Goal: Transaction & Acquisition: Purchase product/service

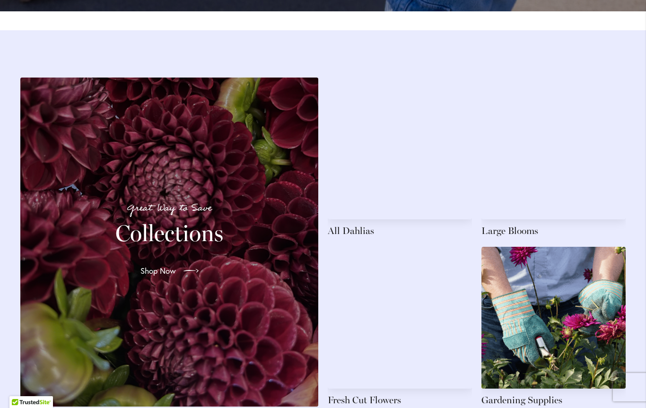
scroll to position [1311, 0]
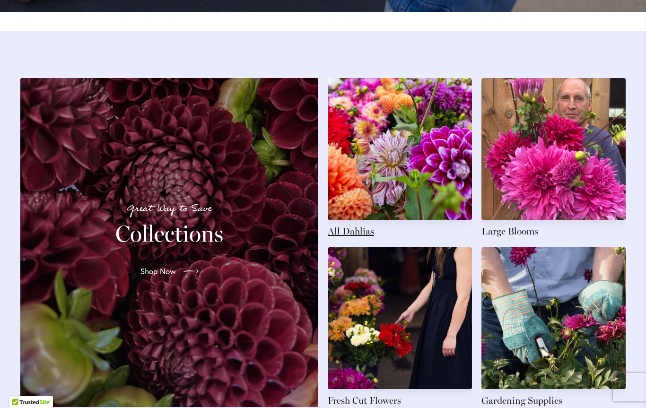
click at [356, 214] on link at bounding box center [400, 158] width 144 height 160
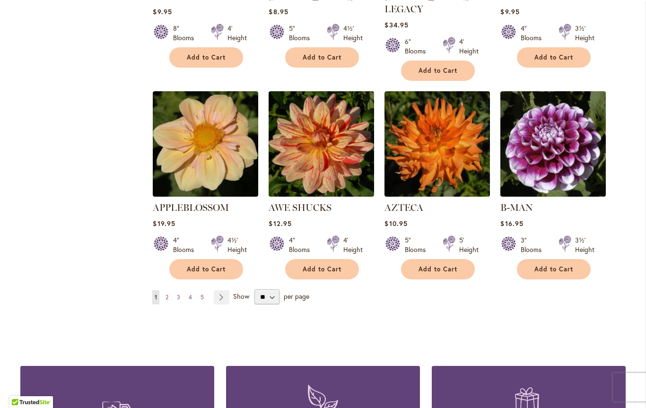
scroll to position [761, 0]
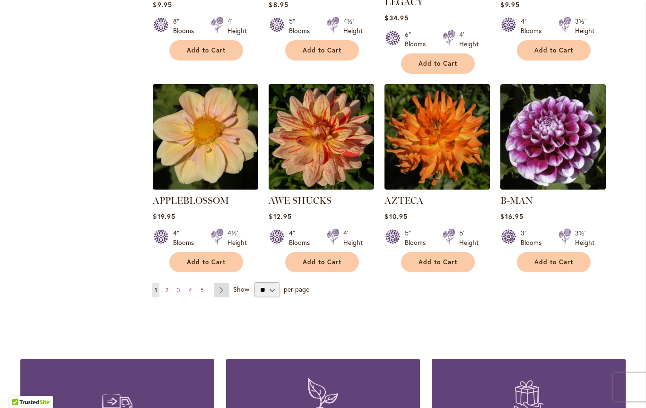
click at [225, 283] on link "Page Next" at bounding box center [222, 290] width 16 height 14
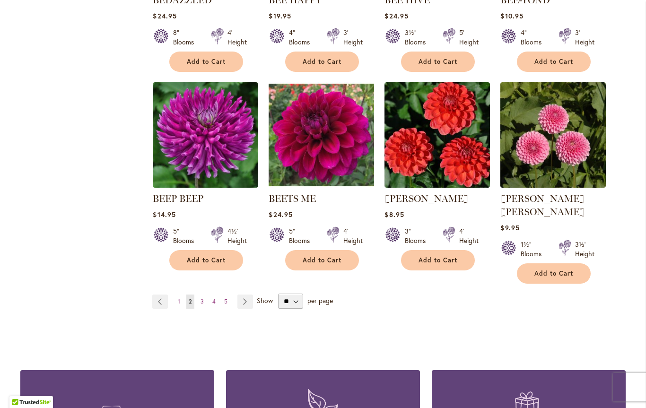
scroll to position [747, 0]
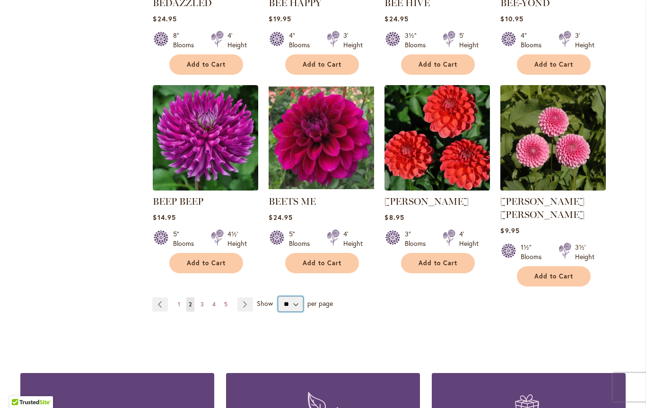
click at [293, 298] on select "** ** ** **" at bounding box center [290, 304] width 25 height 15
select select "**"
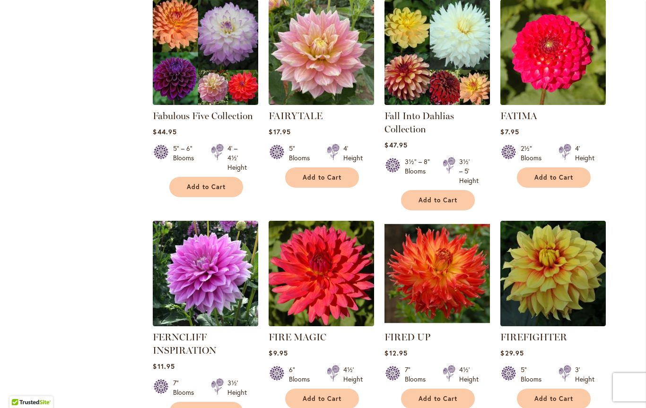
scroll to position [3155, 0]
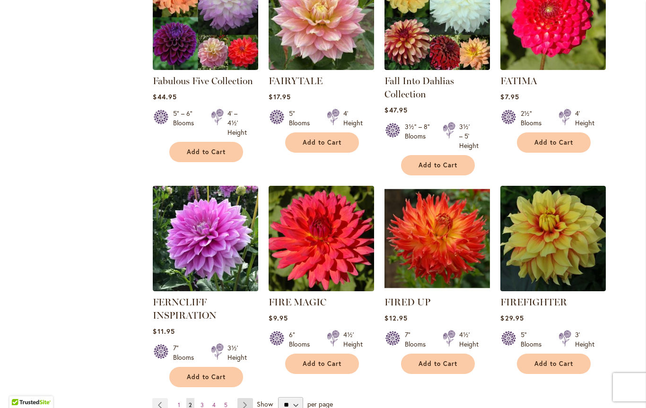
click at [246, 398] on link "Page Next" at bounding box center [245, 405] width 16 height 14
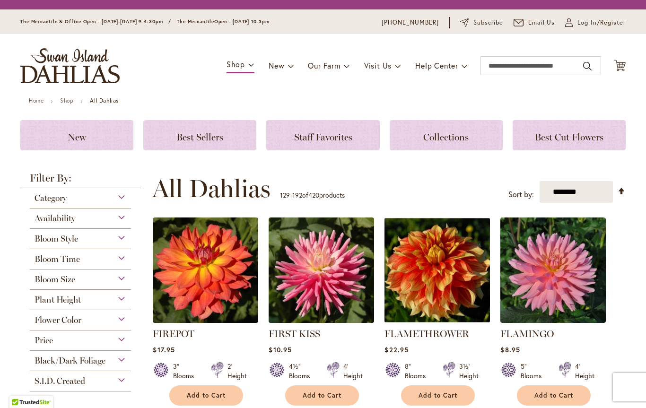
scroll to position [228, 0]
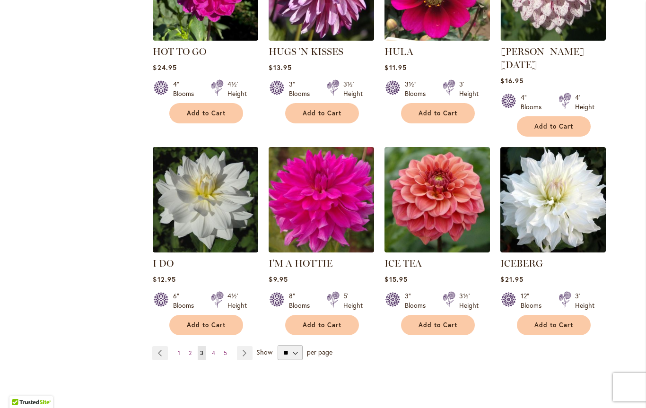
scroll to position [3255, 0]
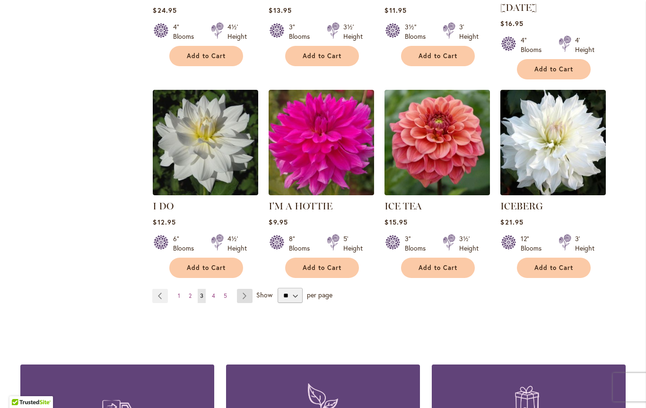
click at [243, 289] on link "Page Next" at bounding box center [245, 296] width 16 height 14
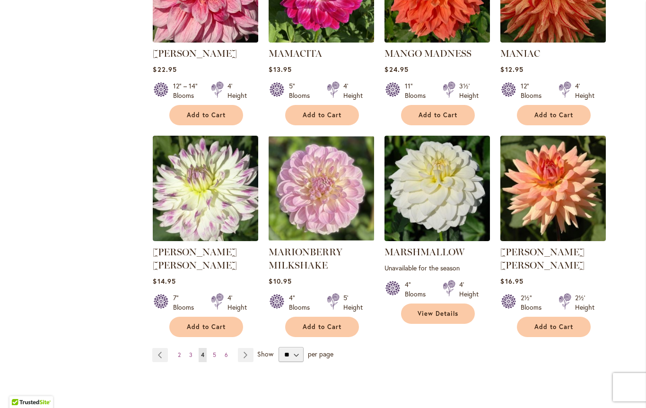
scroll to position [3184, 0]
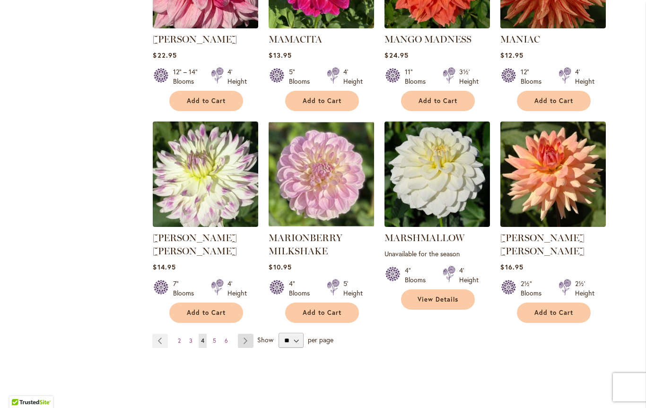
click at [251, 334] on link "Page Next" at bounding box center [246, 341] width 16 height 14
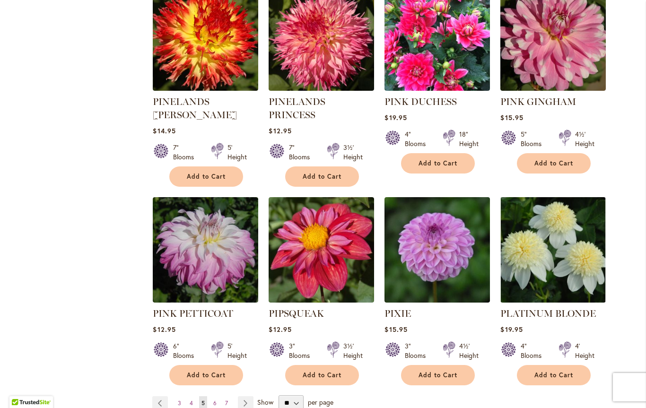
scroll to position [3112, 0]
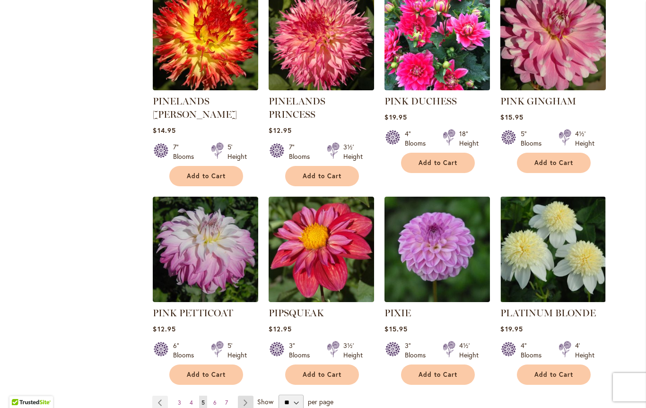
click at [244, 396] on link "Page Next" at bounding box center [246, 403] width 16 height 14
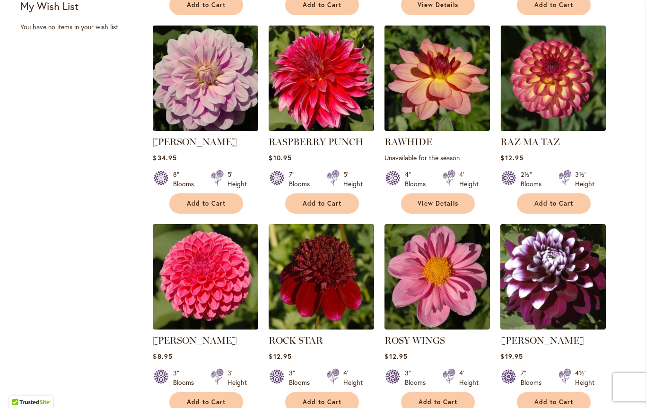
scroll to position [622, 0]
